Goal: Information Seeking & Learning: Learn about a topic

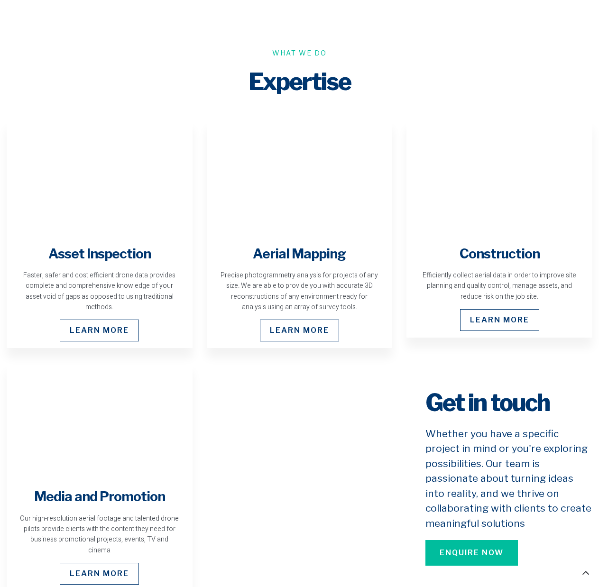
scroll to position [1477, 0]
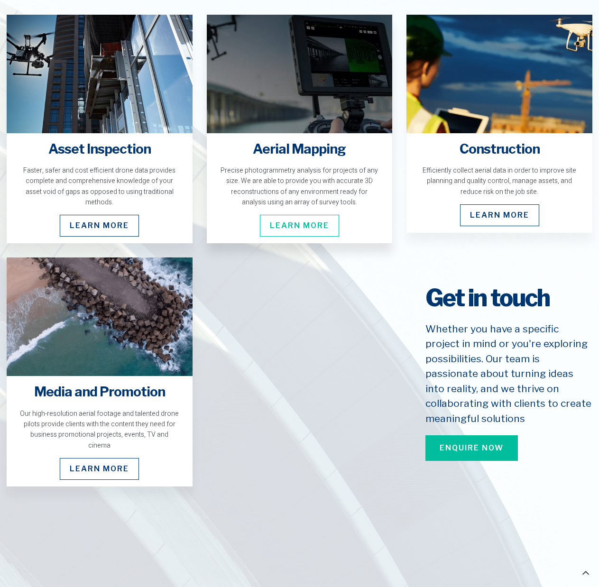
click at [300, 221] on span "Learn More" at bounding box center [299, 226] width 79 height 22
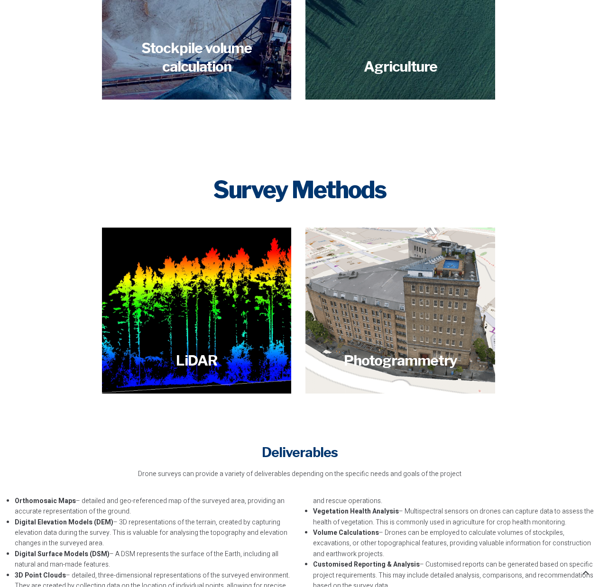
scroll to position [1461, 0]
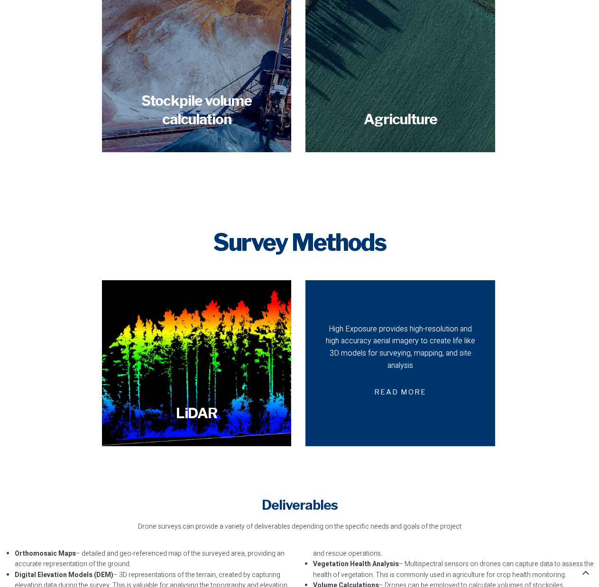
click at [419, 353] on div "High Exposure provides high-resolution and high accuracy aerial imagery to crea…" at bounding box center [400, 347] width 156 height 48
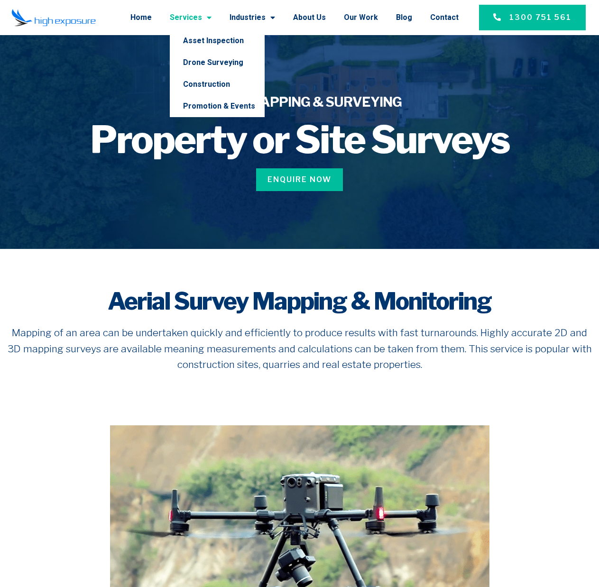
drag, startPoint x: 205, startPoint y: 64, endPoint x: 279, endPoint y: 67, distance: 74.1
click at [205, 64] on link "Drone Surveying" at bounding box center [217, 63] width 95 height 22
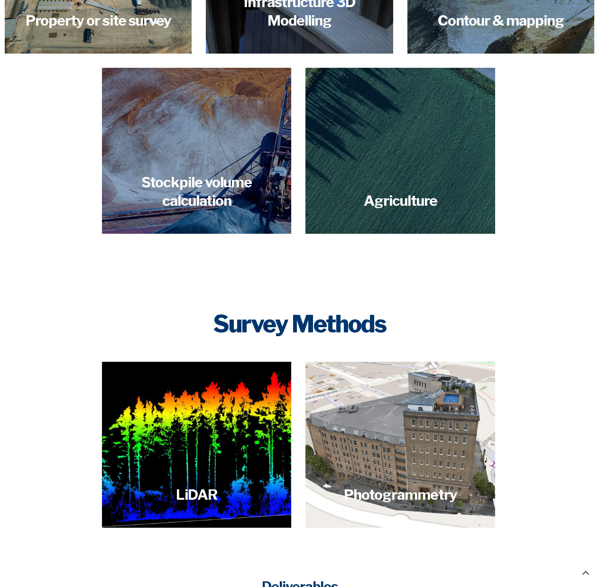
scroll to position [1195, 0]
